Goal: Information Seeking & Learning: Check status

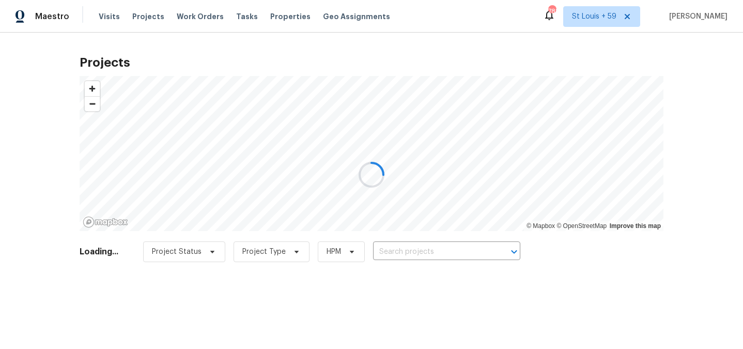
click at [107, 18] on div at bounding box center [371, 174] width 743 height 349
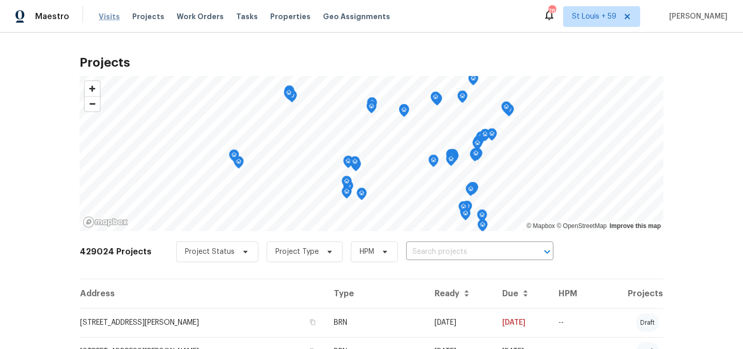
click at [106, 17] on span "Visits" at bounding box center [109, 16] width 21 height 10
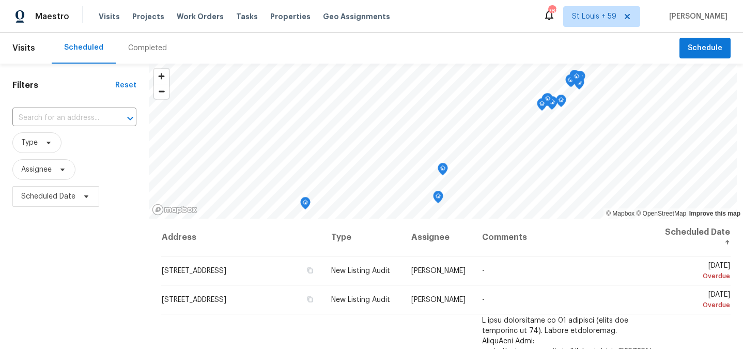
click at [141, 53] on div "Completed" at bounding box center [148, 48] width 64 height 31
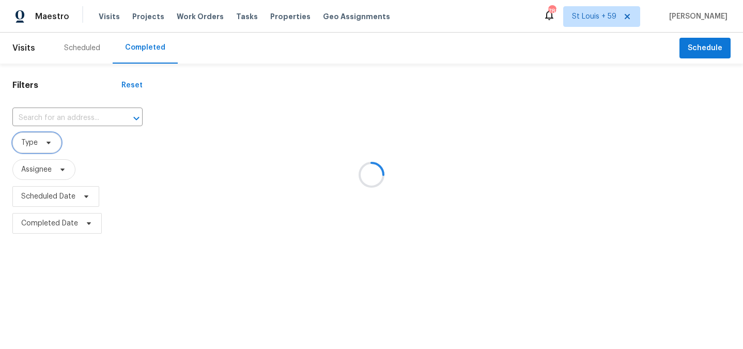
click at [47, 144] on icon at bounding box center [48, 142] width 8 height 8
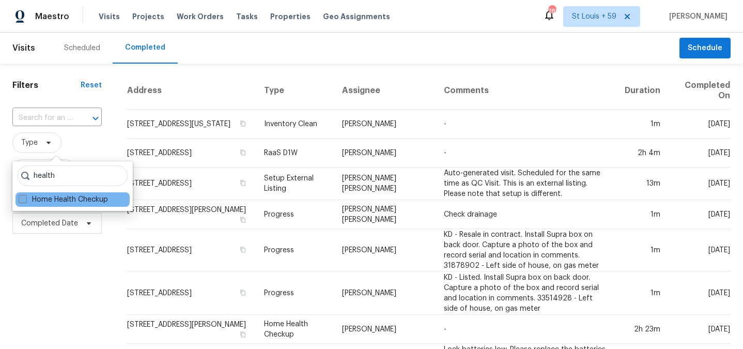
type input "health"
click at [52, 203] on label "Home Health Checkup" at bounding box center [63, 199] width 89 height 10
click at [25, 201] on input "Home Health Checkup" at bounding box center [22, 197] width 7 height 7
checkbox input "true"
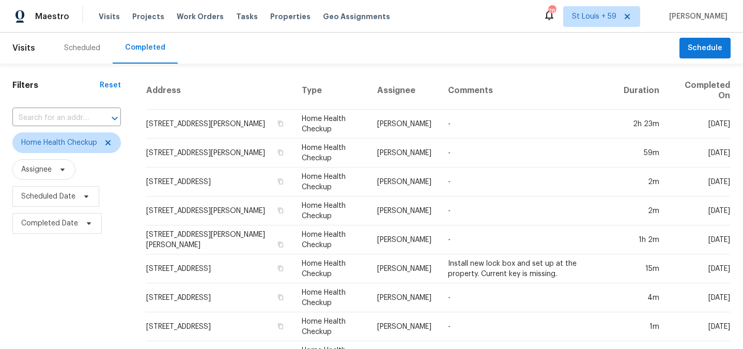
click at [57, 217] on span "Completed Date" at bounding box center [56, 223] width 89 height 21
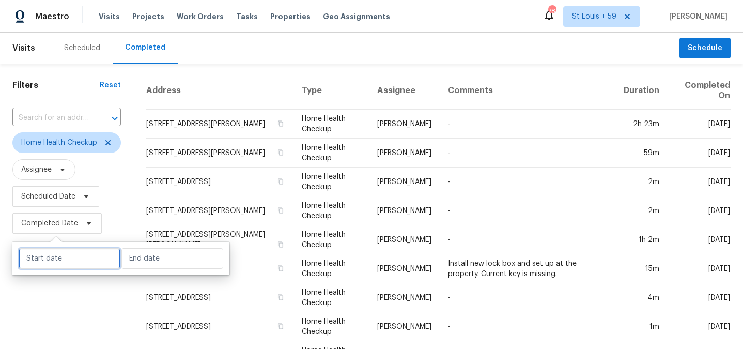
click at [69, 256] on input "text" at bounding box center [70, 258] width 102 height 21
select select "8"
select select "2025"
select select "9"
select select "2025"
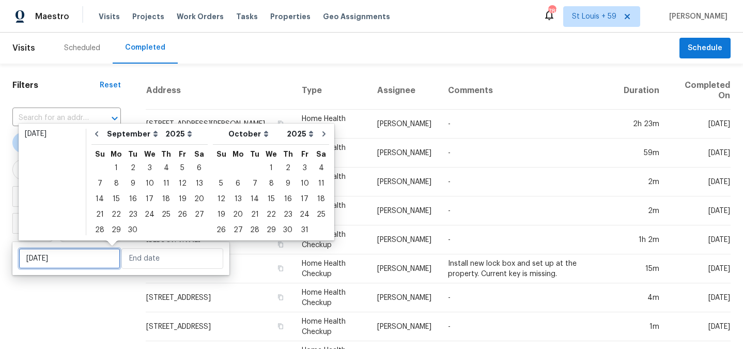
type input "[DATE]"
click at [99, 136] on icon "Go to previous month" at bounding box center [96, 134] width 8 height 8
select select "7"
select select "8"
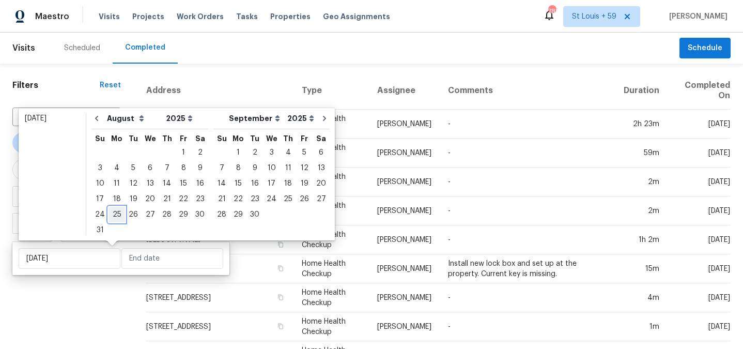
click at [117, 216] on div "25" at bounding box center [116, 214] width 17 height 14
type input "[DATE]"
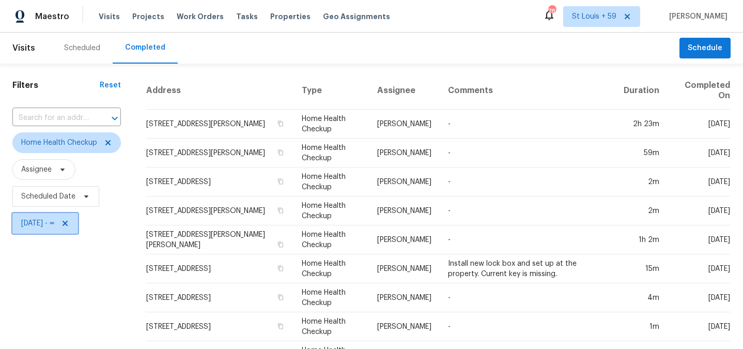
click at [75, 227] on span "[DATE] - ∞" at bounding box center [45, 223] width 66 height 21
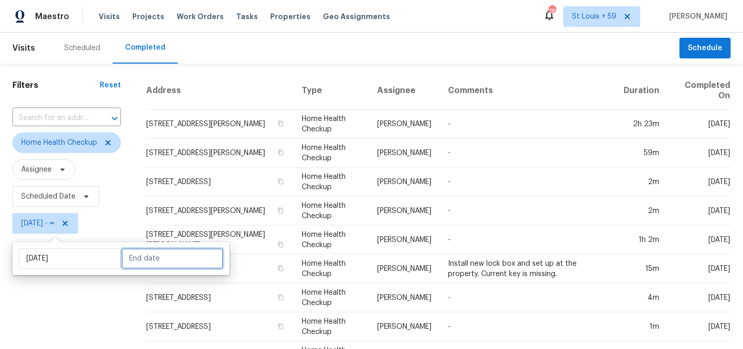
select select "7"
select select "2025"
select select "8"
select select "2025"
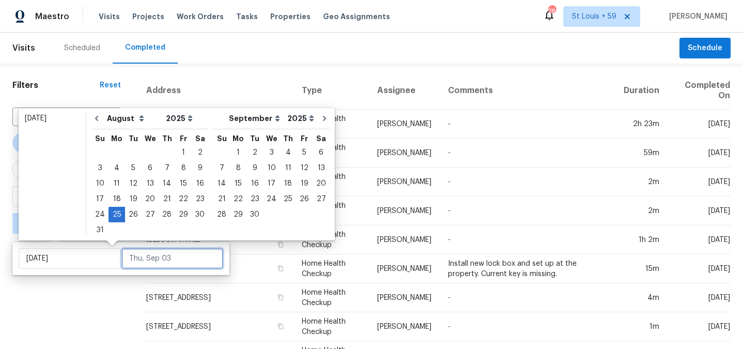
click at [135, 255] on input "text" at bounding box center [172, 258] width 102 height 21
type input "[DATE]"
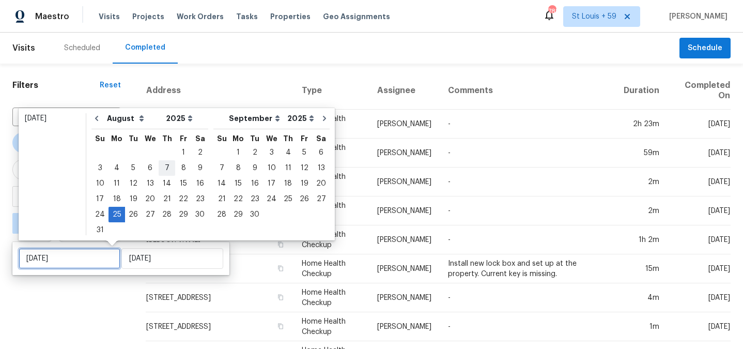
type input "[DATE]"
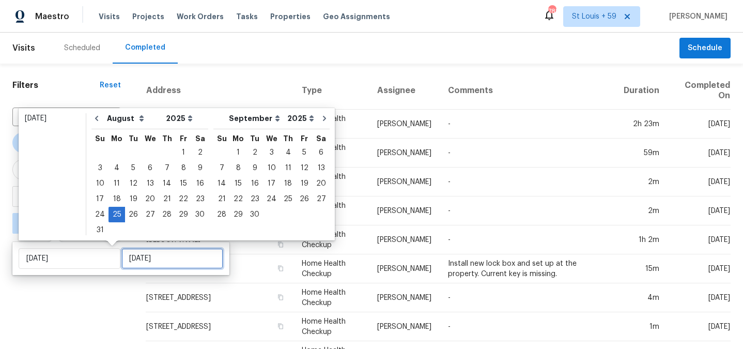
type input "[DATE]"
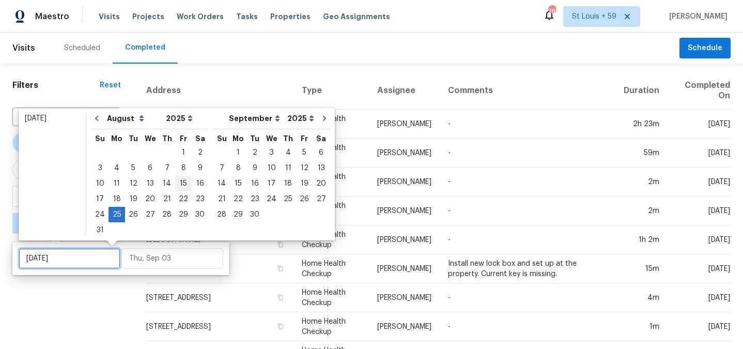
type input "[DATE]"
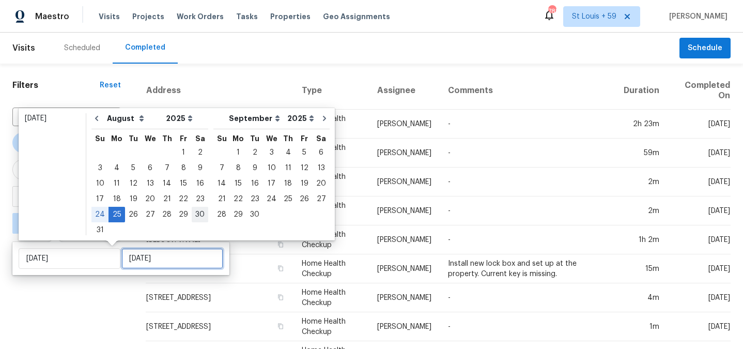
type input "[DATE]"
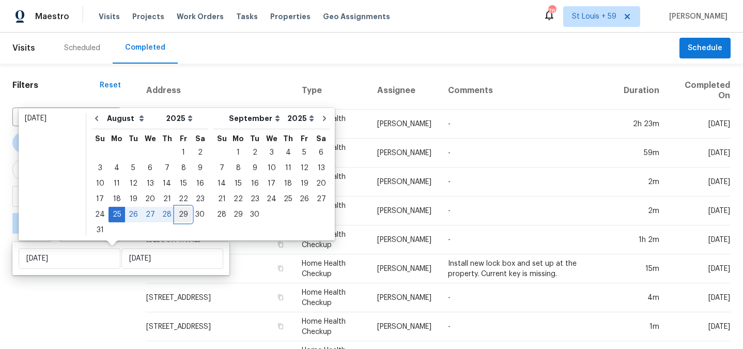
click at [182, 216] on div "29" at bounding box center [183, 214] width 17 height 14
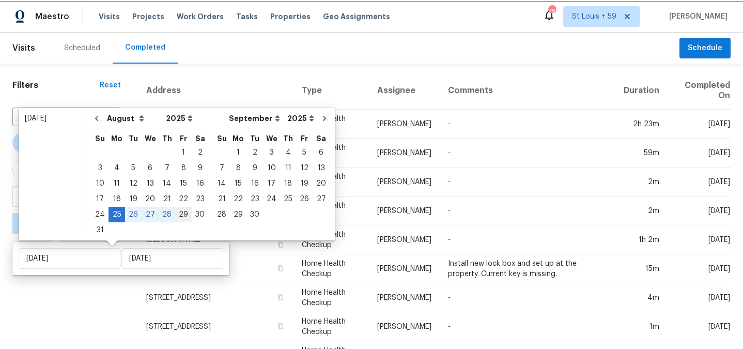
type input "[DATE]"
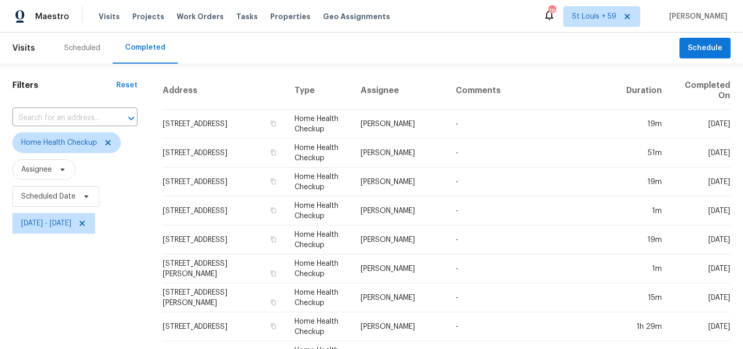
scroll to position [367, 0]
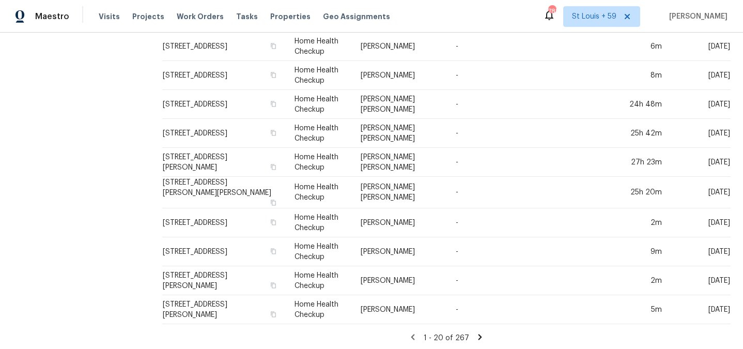
click at [479, 334] on icon at bounding box center [480, 337] width 4 height 6
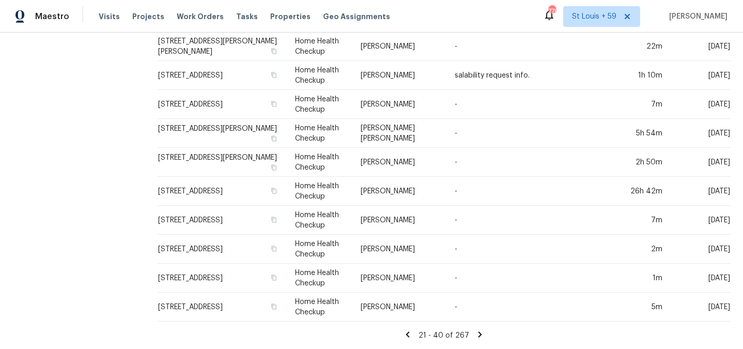
scroll to position [0, 0]
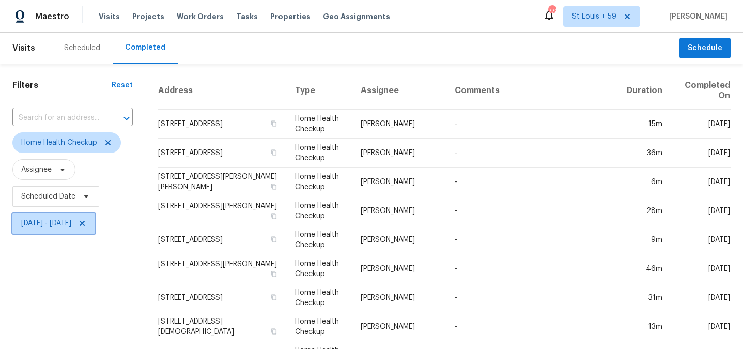
click at [62, 226] on span "[DATE] - [DATE]" at bounding box center [46, 223] width 50 height 10
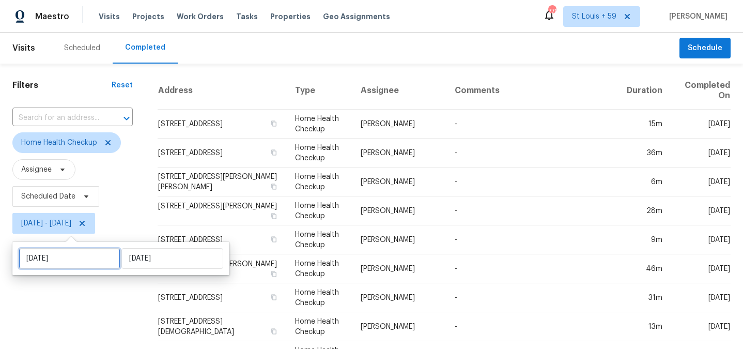
select select "7"
select select "2025"
select select "8"
select select "2025"
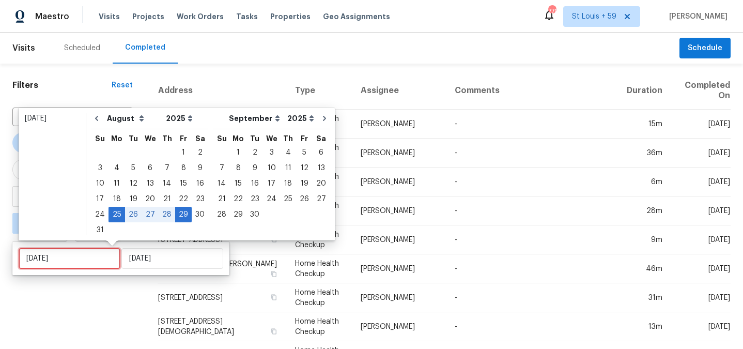
click at [63, 259] on input "[DATE]" at bounding box center [70, 258] width 102 height 21
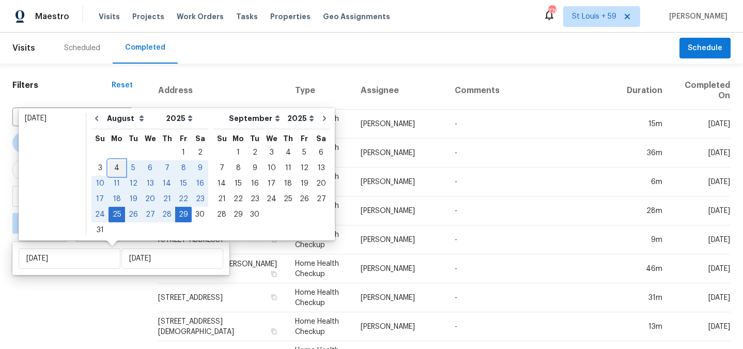
click at [114, 165] on div "4" at bounding box center [116, 168] width 17 height 14
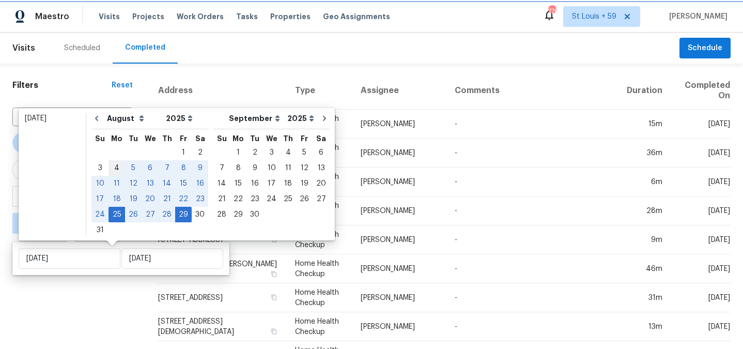
type input "[DATE]"
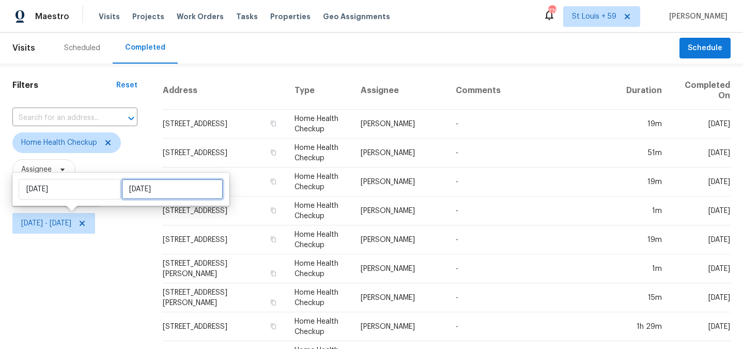
click at [144, 189] on input "[DATE]" at bounding box center [172, 189] width 102 height 21
select select "7"
select select "2025"
select select "8"
select select "2025"
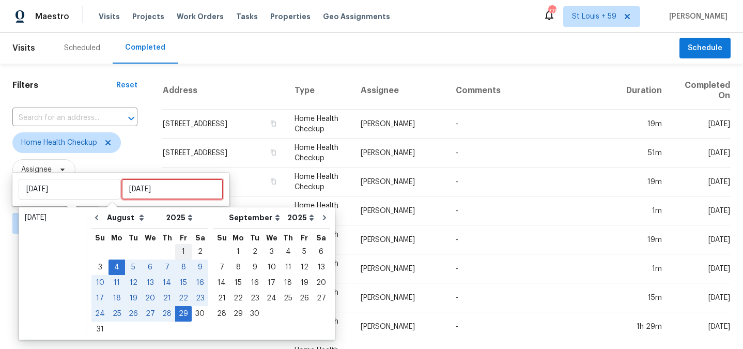
type input "[DATE]"
click at [178, 270] on div "8" at bounding box center [183, 267] width 17 height 14
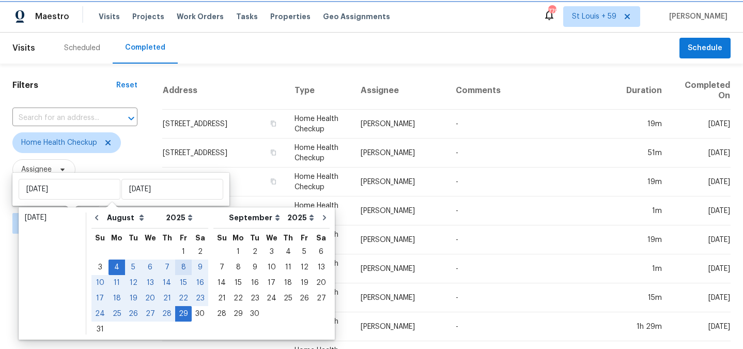
type input "[DATE]"
